Goal: Transaction & Acquisition: Purchase product/service

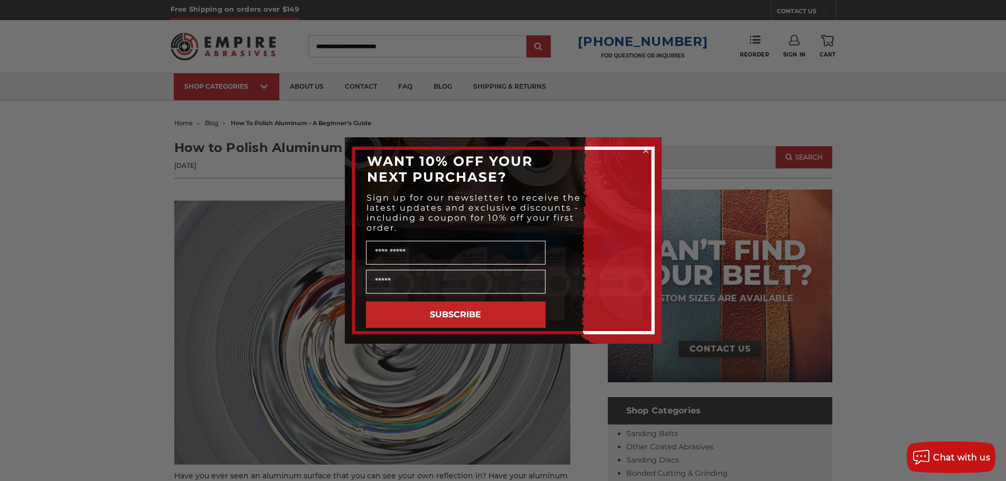
click at [646, 152] on circle "Close dialog" at bounding box center [646, 151] width 10 height 10
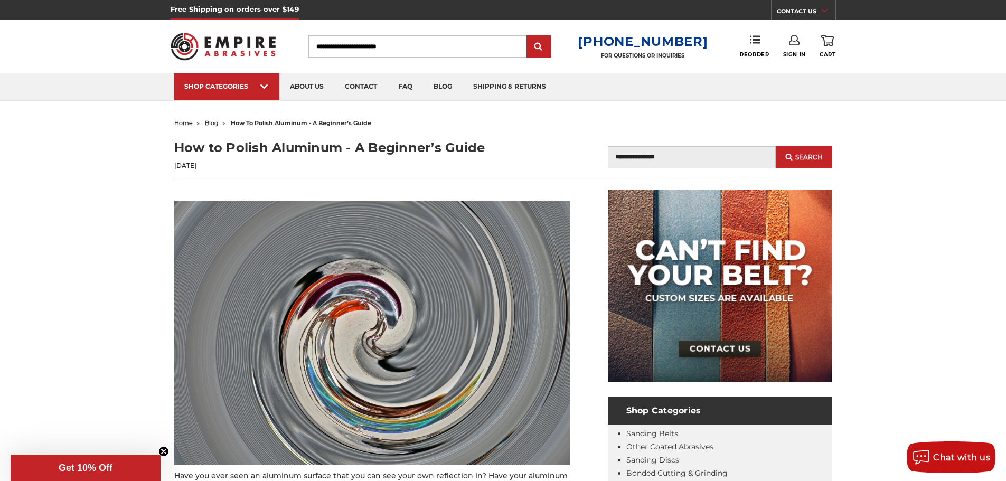
click at [229, 49] on img at bounding box center [224, 46] width 106 height 41
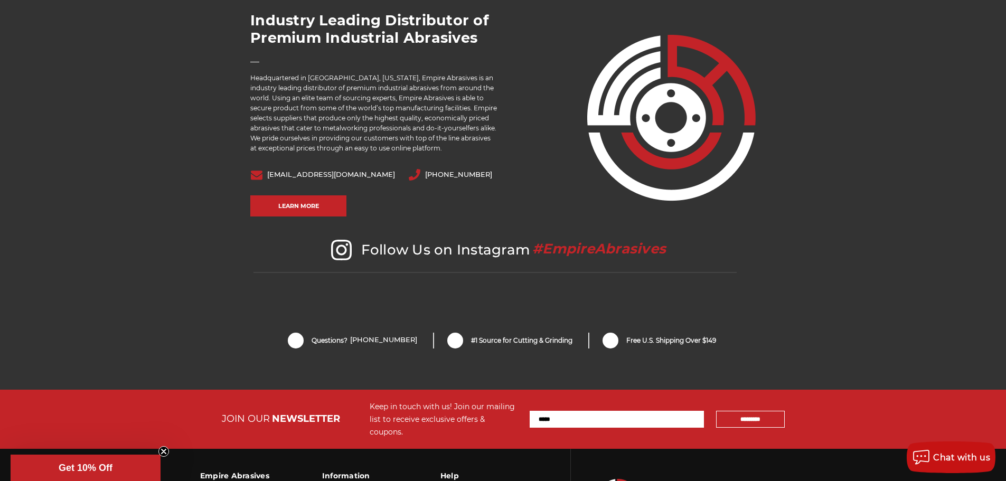
scroll to position [2066, 0]
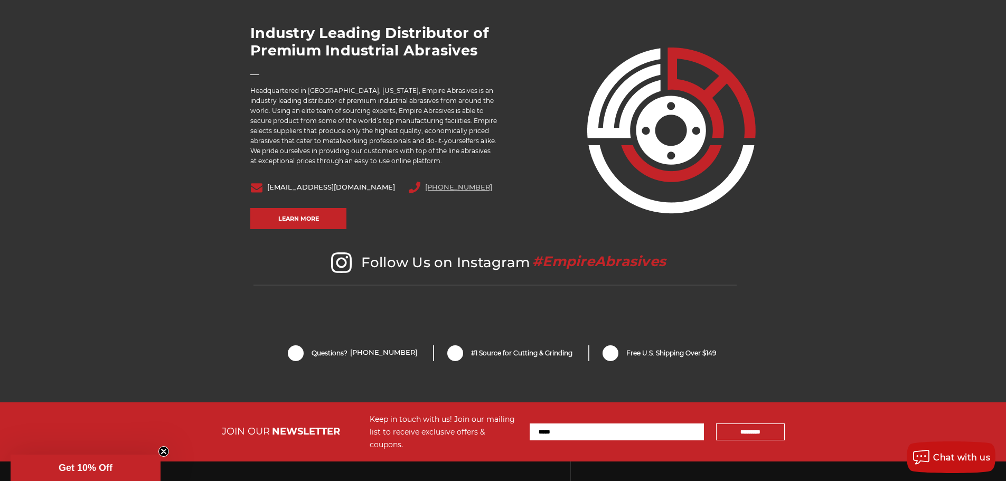
click at [425, 187] on link "800-816-3824" at bounding box center [458, 186] width 67 height 7
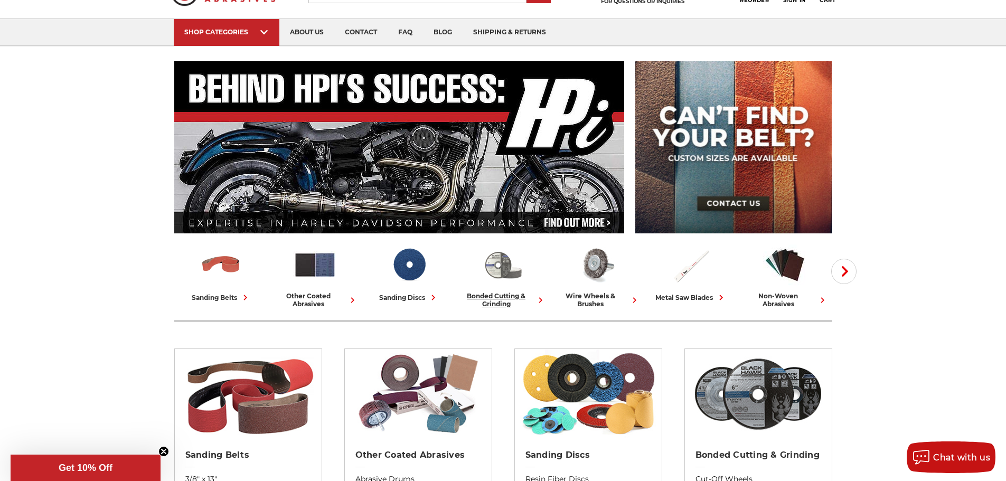
scroll to position [0, 0]
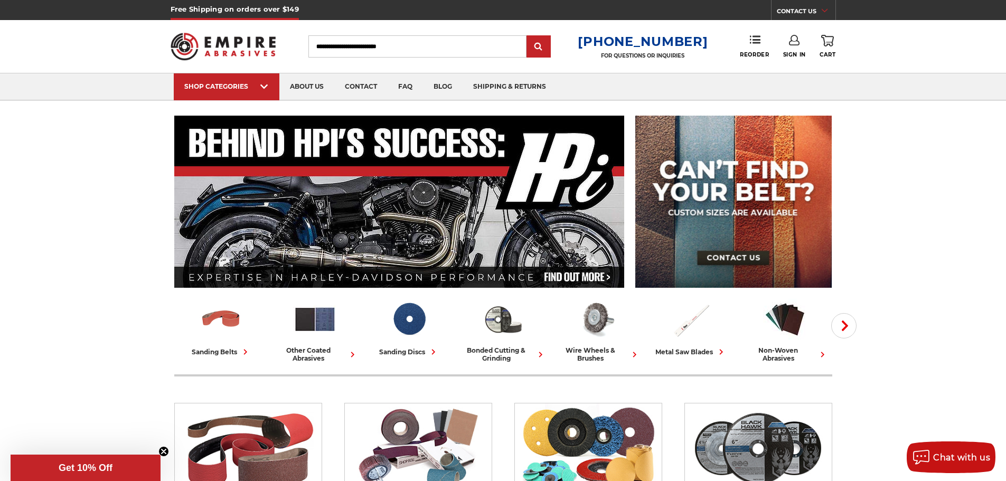
click at [412, 43] on input "Search" at bounding box center [417, 46] width 218 height 22
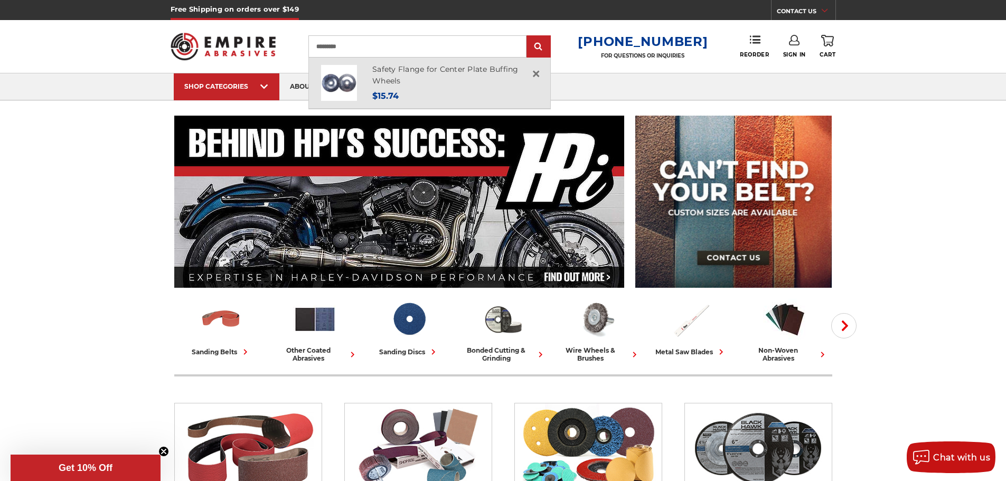
type input "*********"
click at [400, 88] on div "Safety Flange for Center Plate Buffing Wheels MSRP: Was: Now: $15.74" at bounding box center [455, 83] width 166 height 40
click at [357, 81] on img at bounding box center [339, 83] width 36 height 36
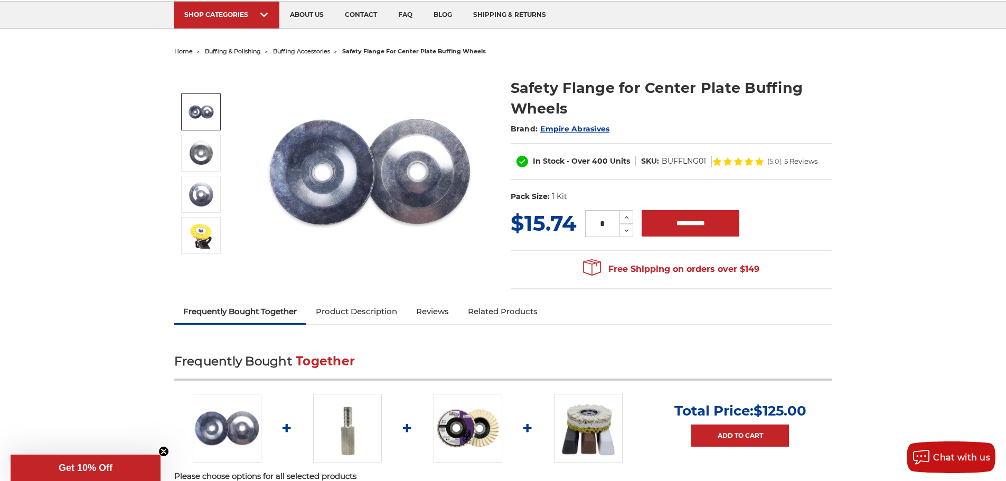
scroll to position [53, 0]
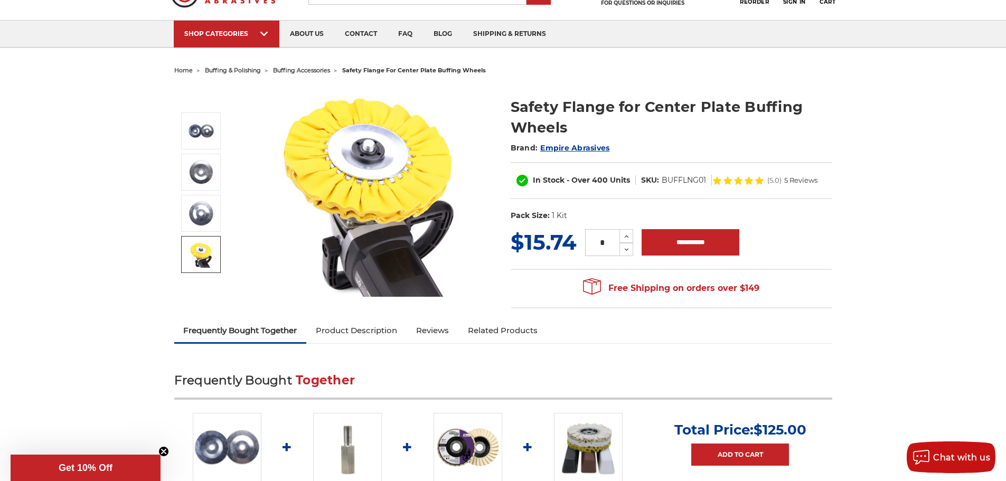
click at [382, 337] on link "Product Description" at bounding box center [356, 330] width 100 height 23
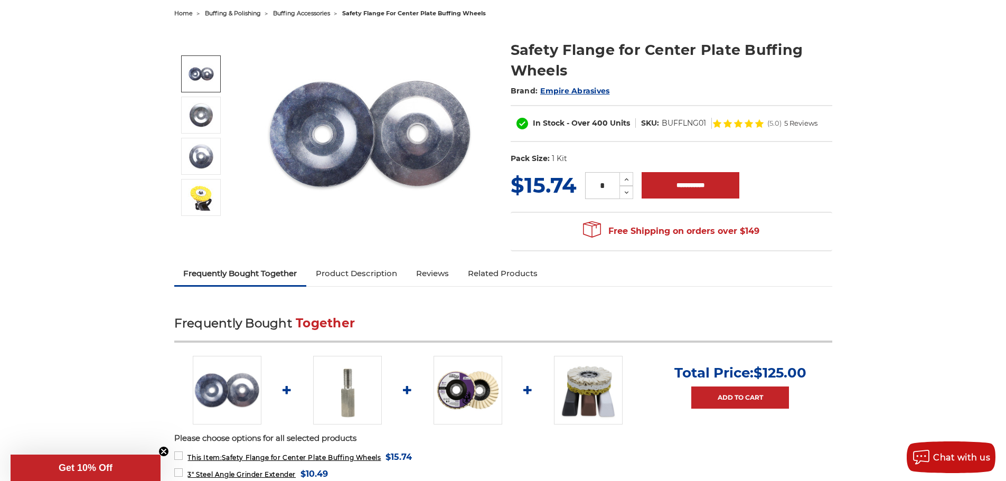
scroll to position [0, 0]
